Goal: Information Seeking & Learning: Learn about a topic

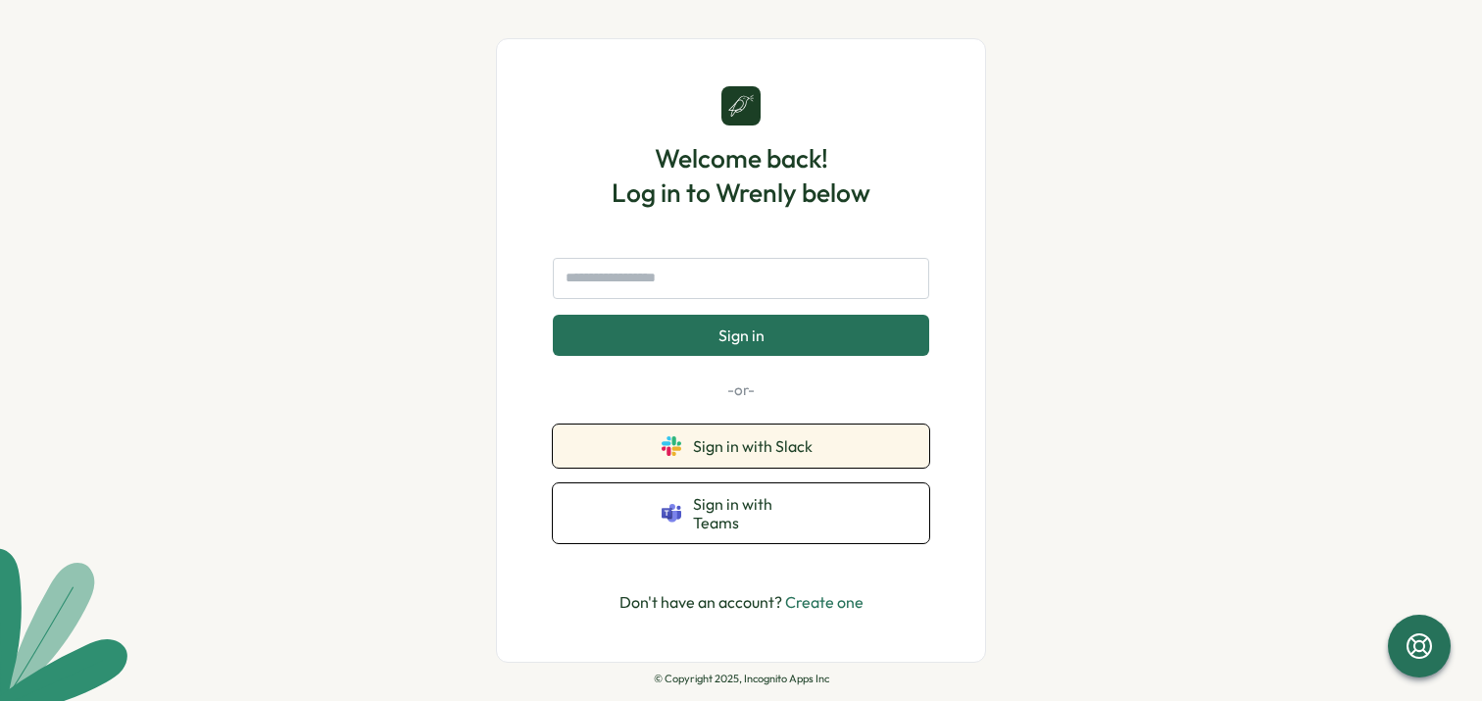
click at [748, 455] on span "Sign in with Slack" at bounding box center [756, 446] width 127 height 18
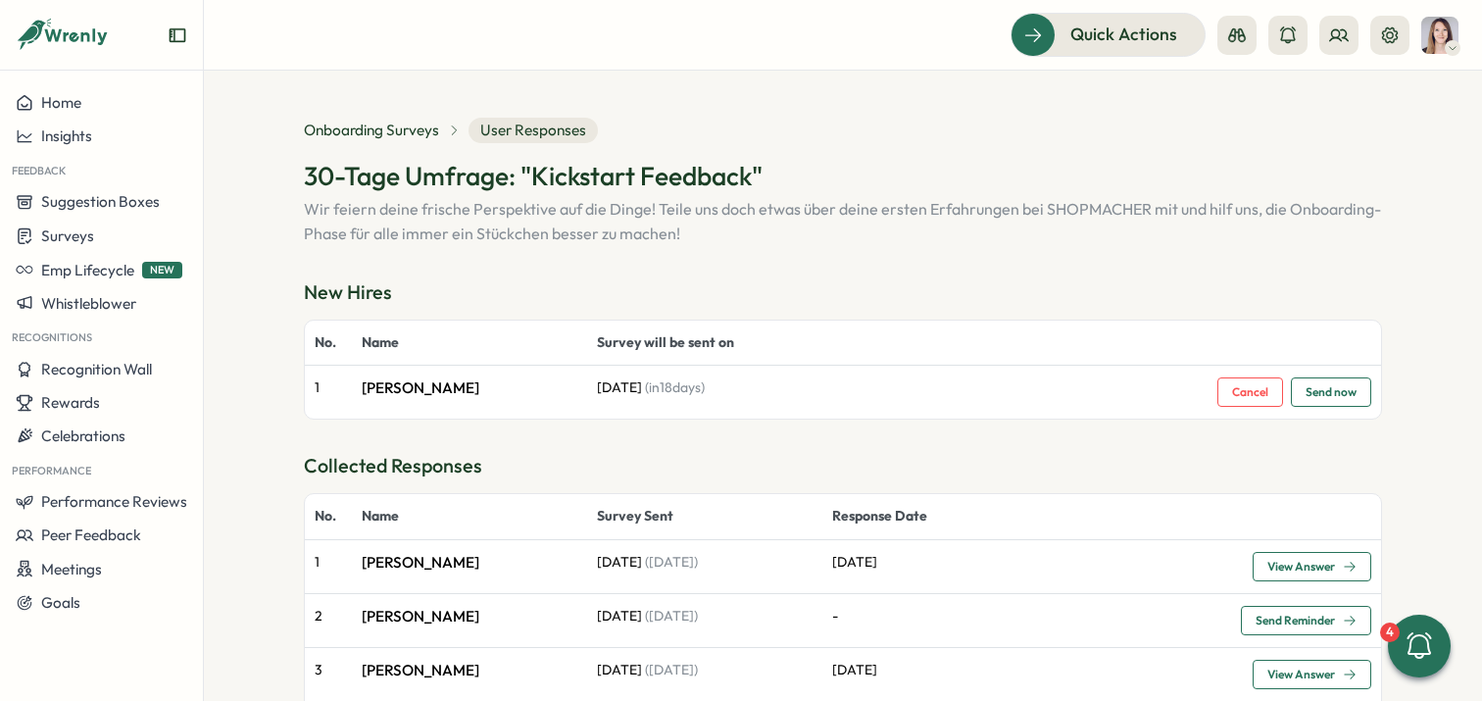
click at [399, 562] on p "[PERSON_NAME]" at bounding box center [470, 563] width 216 height 22
click at [1267, 559] on span "View Answer" at bounding box center [1311, 566] width 89 height 27
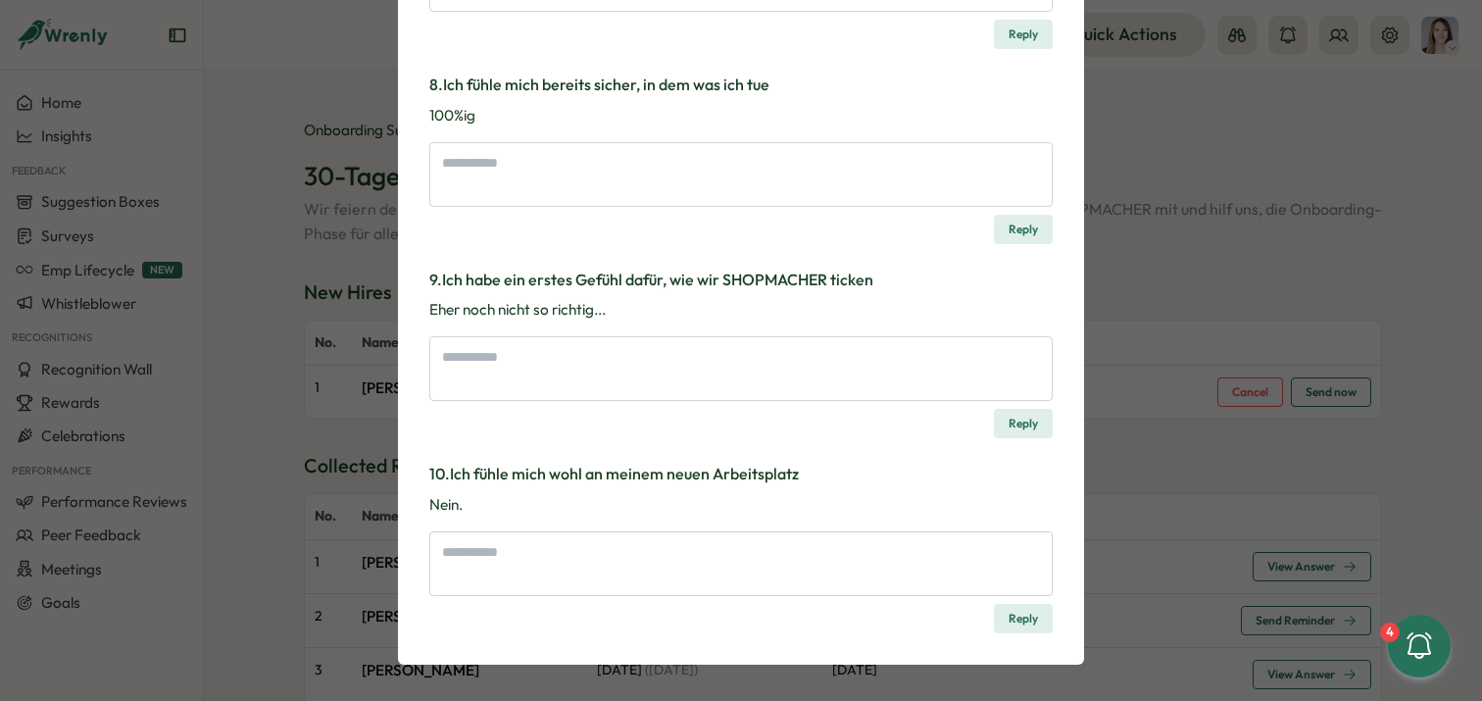
scroll to position [1584, 0]
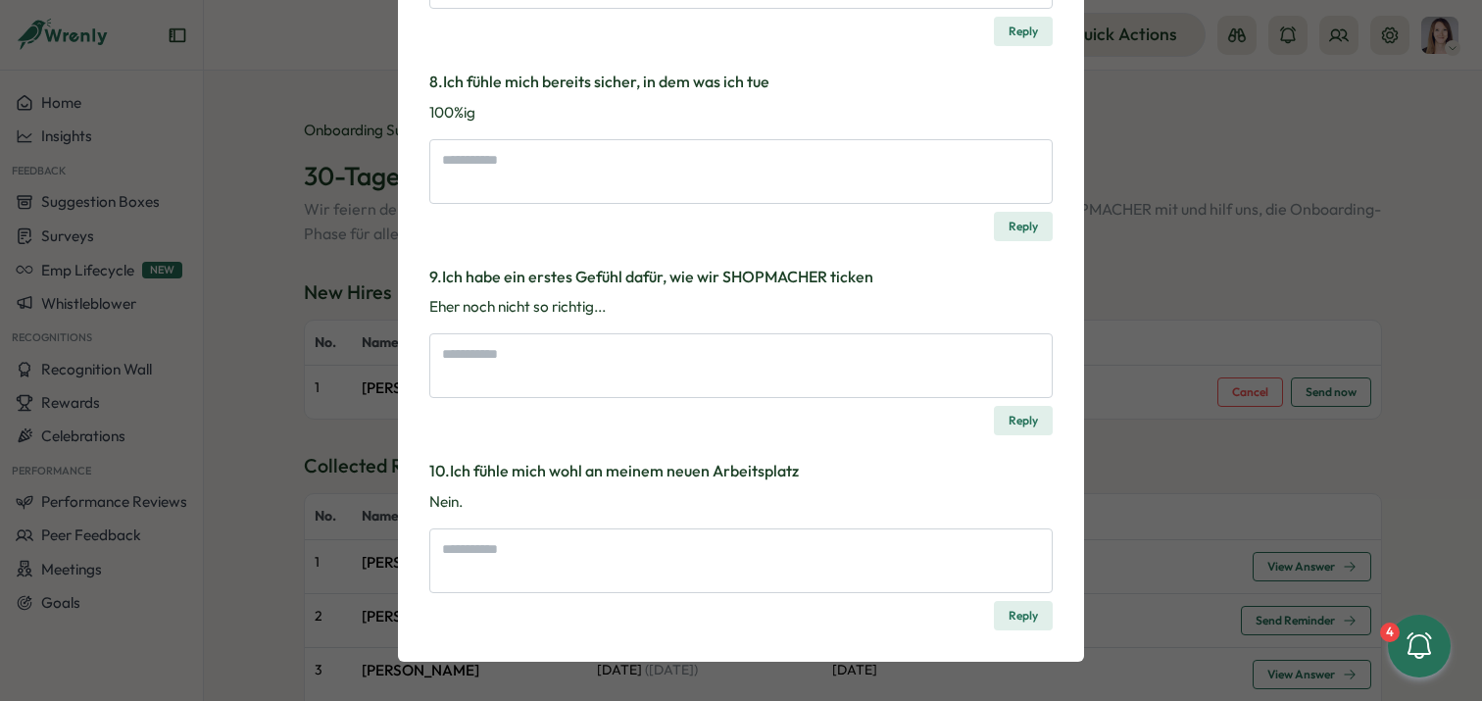
click at [1155, 167] on div "Survey Response 30-Tage Umfrage: "Kickstart Feedback" Wir feiern deine frische …" at bounding box center [741, 350] width 1482 height 701
click at [1247, 140] on div "Survey Response 30-Tage Umfrage: "Kickstart Feedback" Wir feiern deine frische …" at bounding box center [741, 350] width 1482 height 701
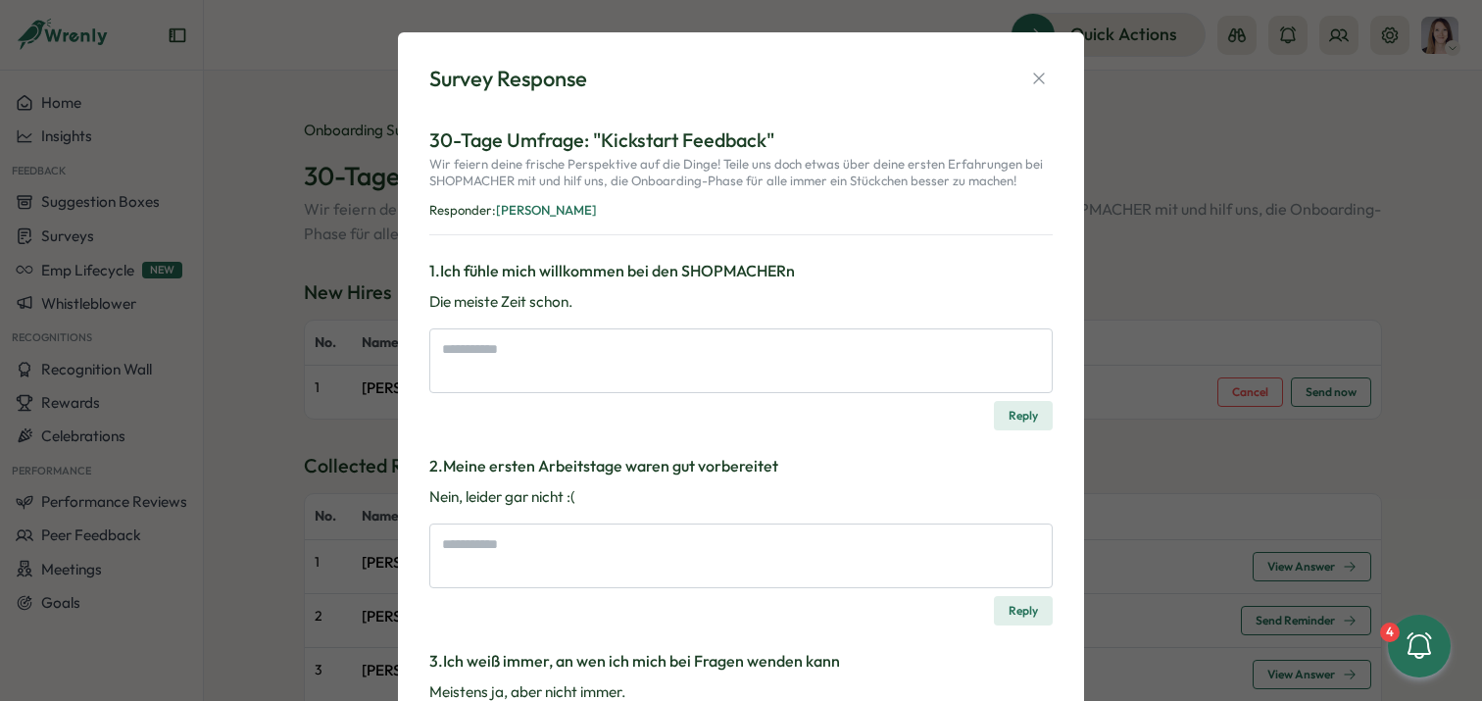
scroll to position [0, 0]
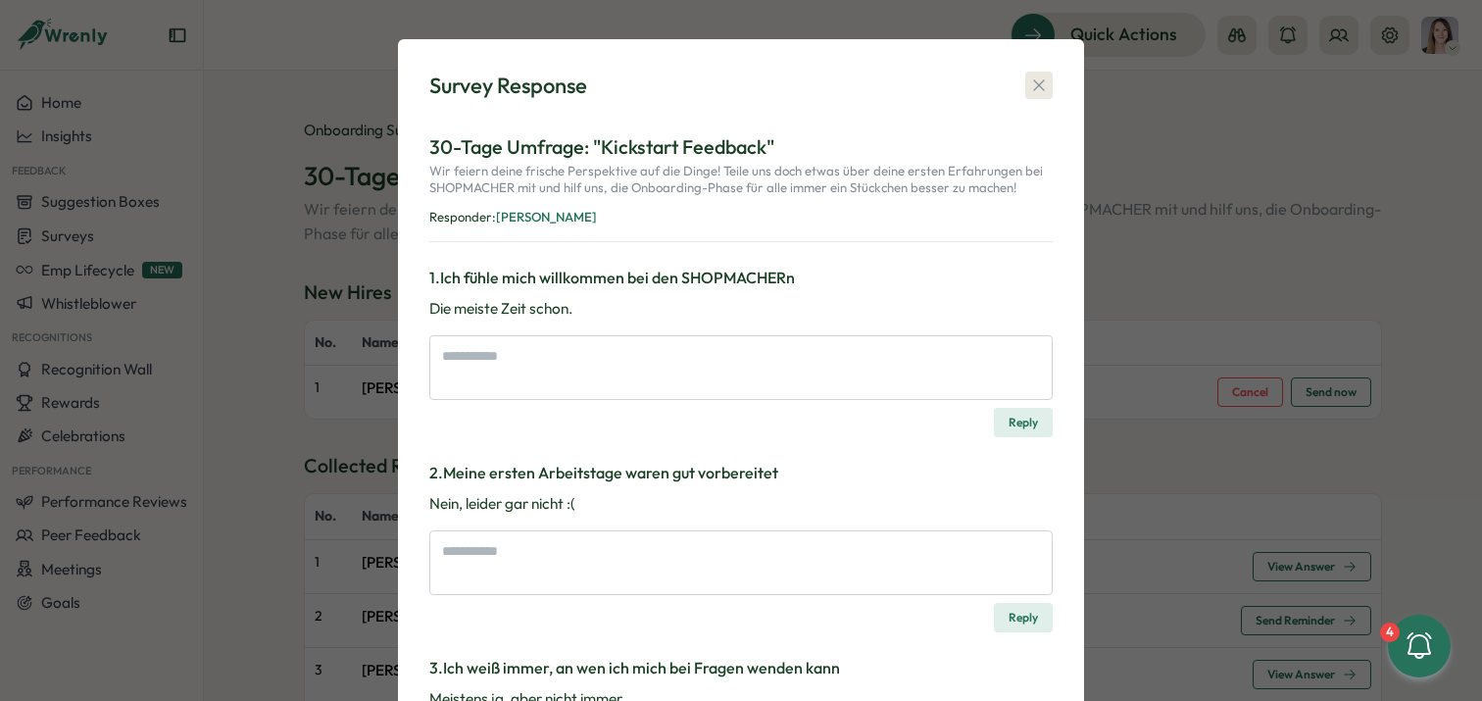
click at [1036, 85] on icon "button" at bounding box center [1039, 85] width 20 height 20
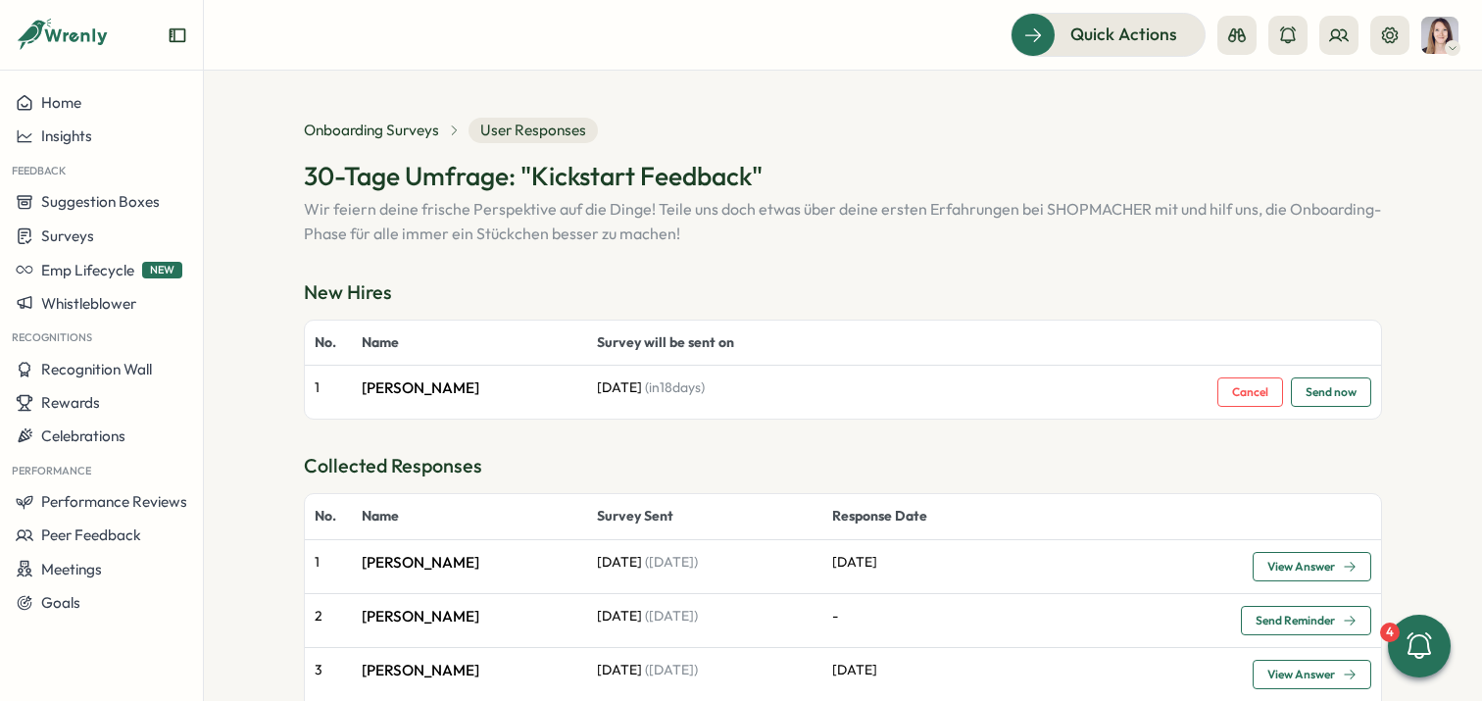
click at [1287, 580] on button "View Answer" at bounding box center [1311, 566] width 119 height 29
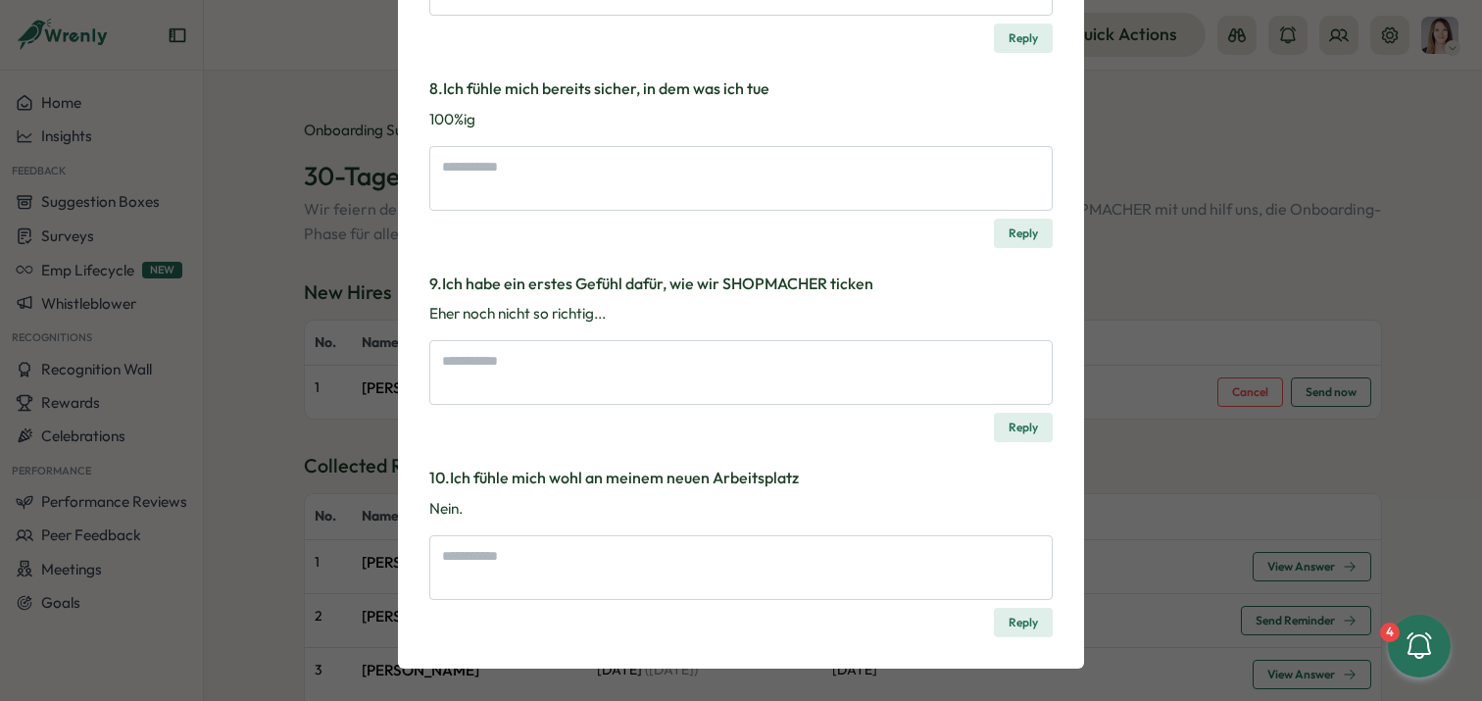
scroll to position [1581, 0]
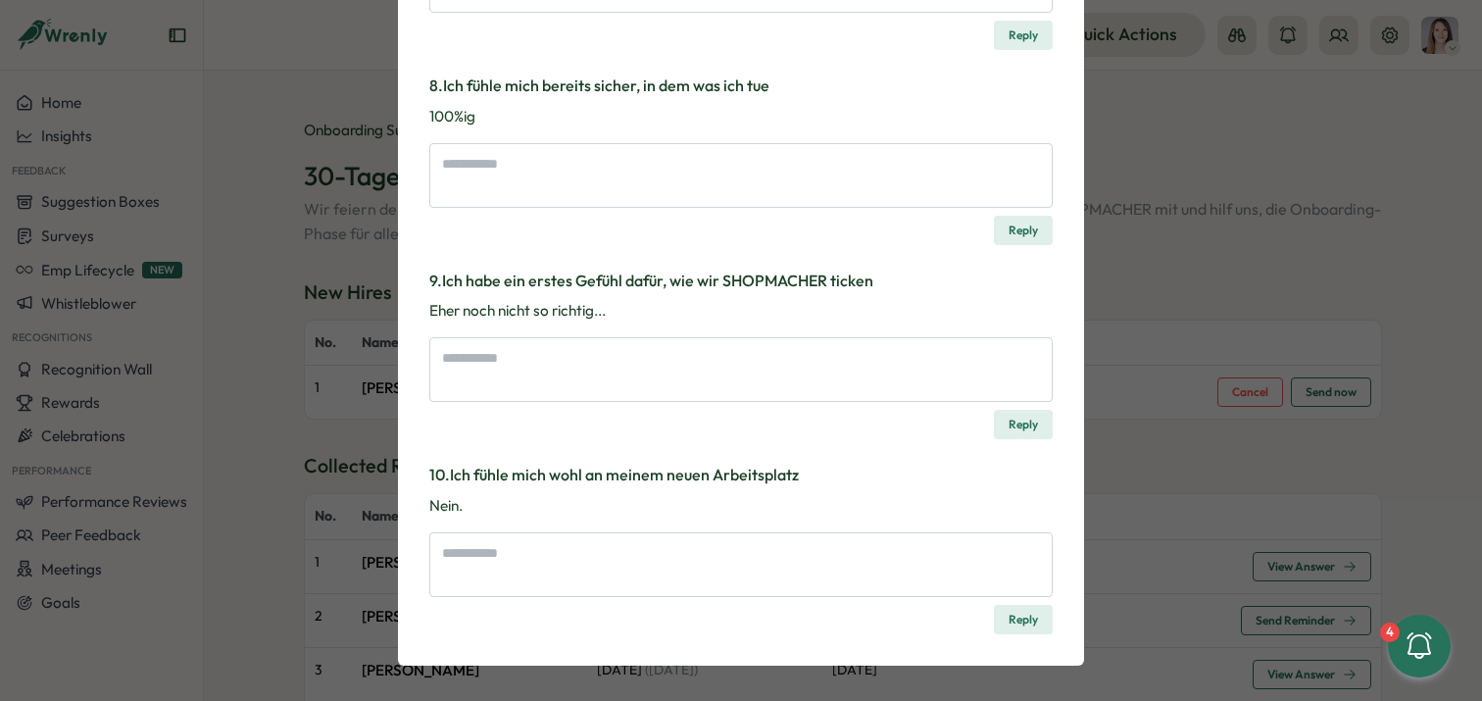
type textarea "*"
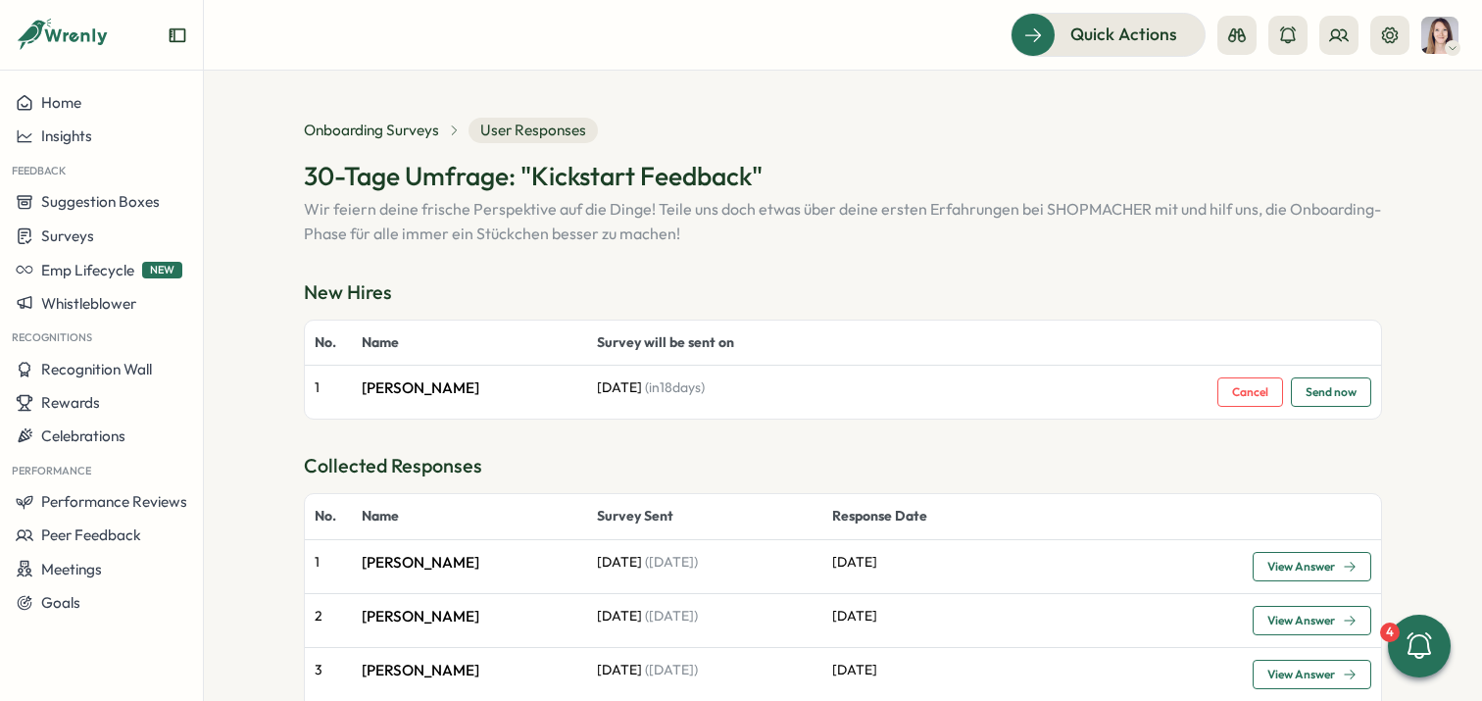
click at [1303, 610] on span "View Answer" at bounding box center [1311, 620] width 89 height 27
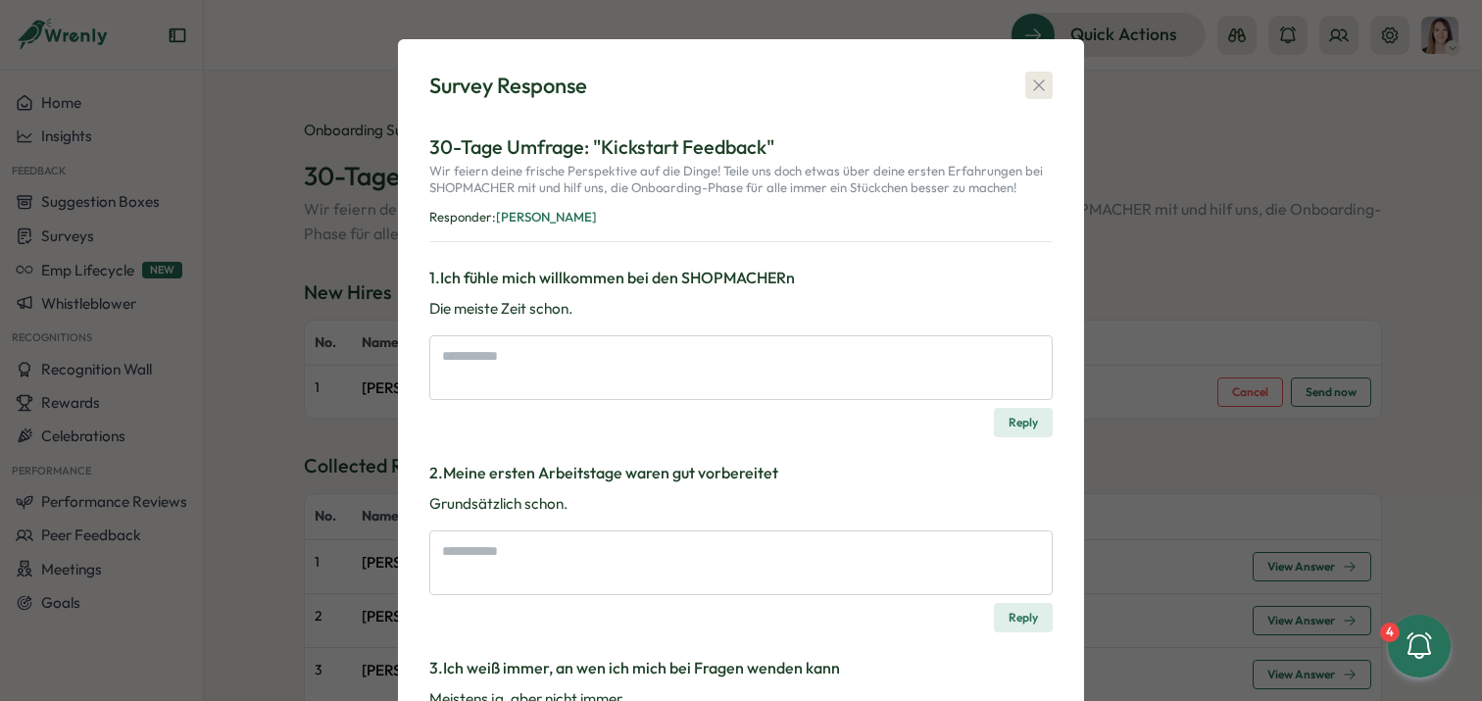
click at [1043, 88] on icon "button" at bounding box center [1039, 85] width 20 height 20
